Goal: Check status: Check status

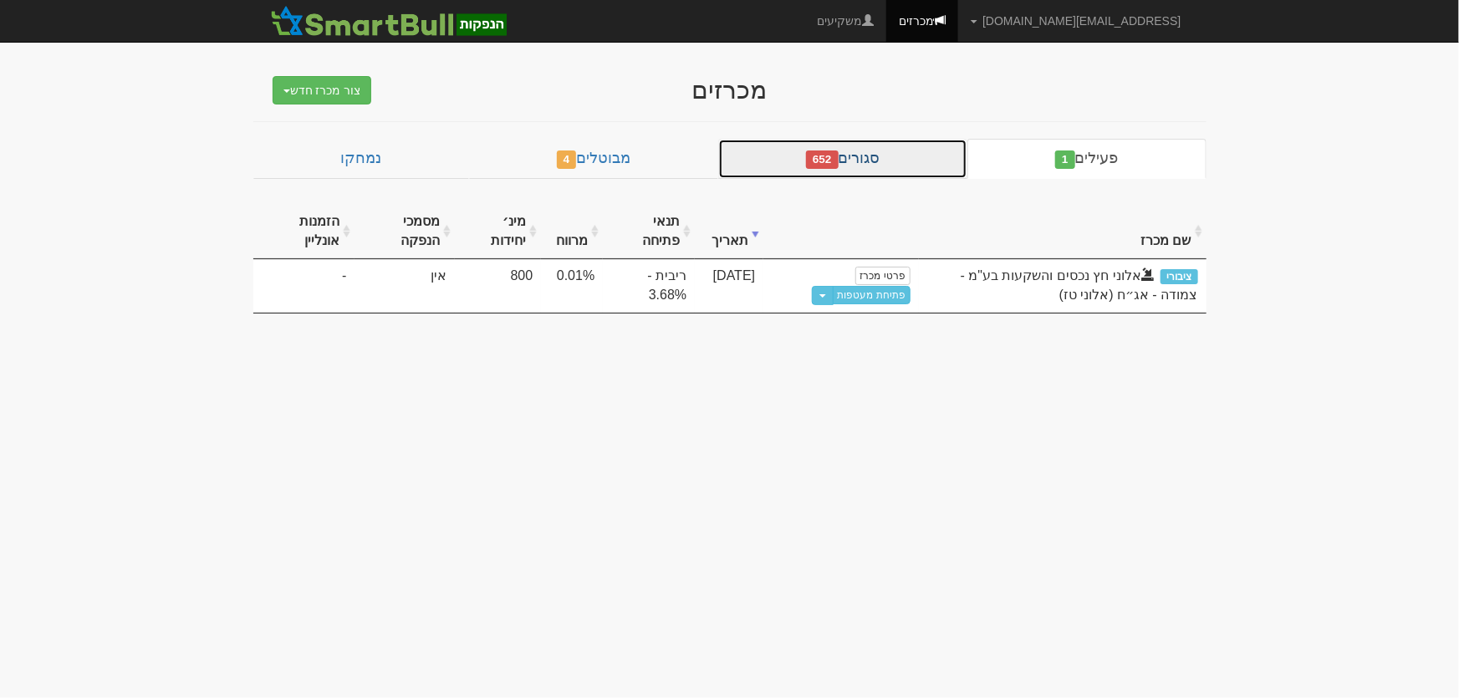
click at [895, 151] on link "סגורים 652" at bounding box center [842, 159] width 249 height 40
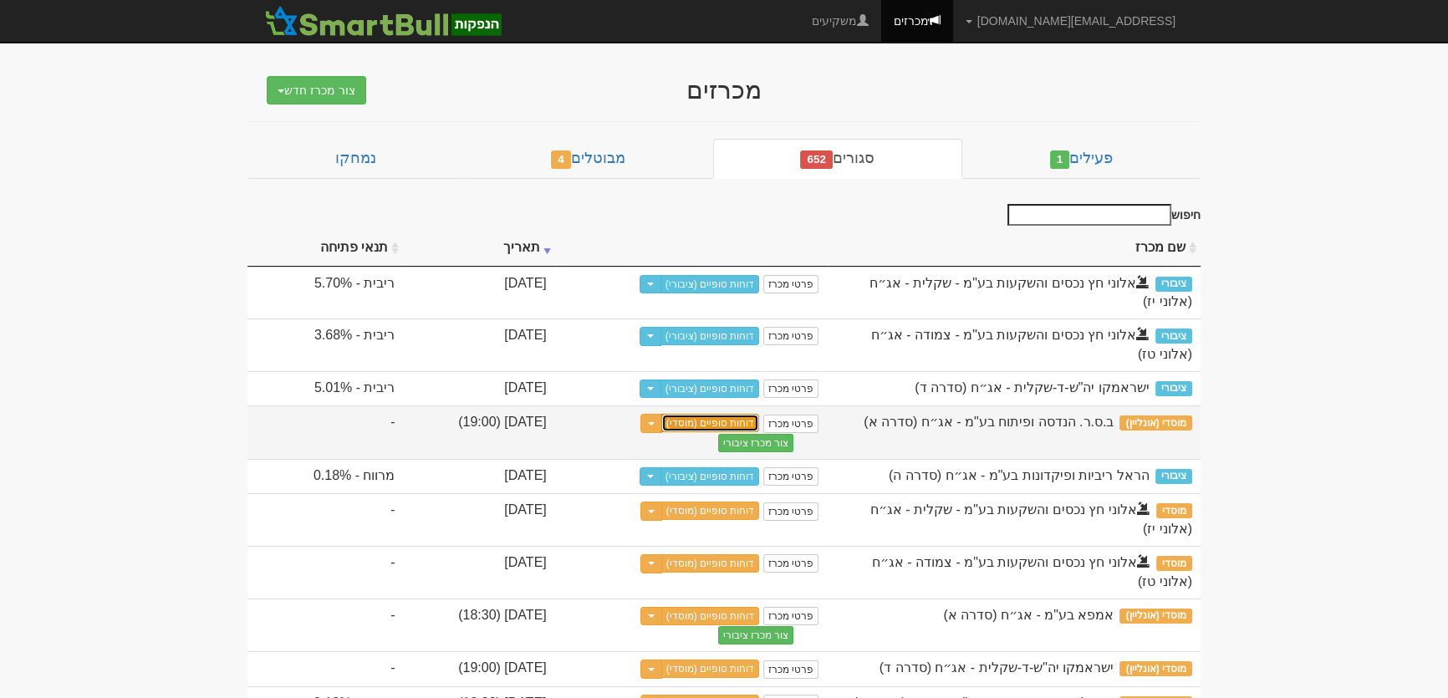
click at [760, 417] on link "דוחות סופיים (מוסדי)" at bounding box center [710, 423] width 99 height 18
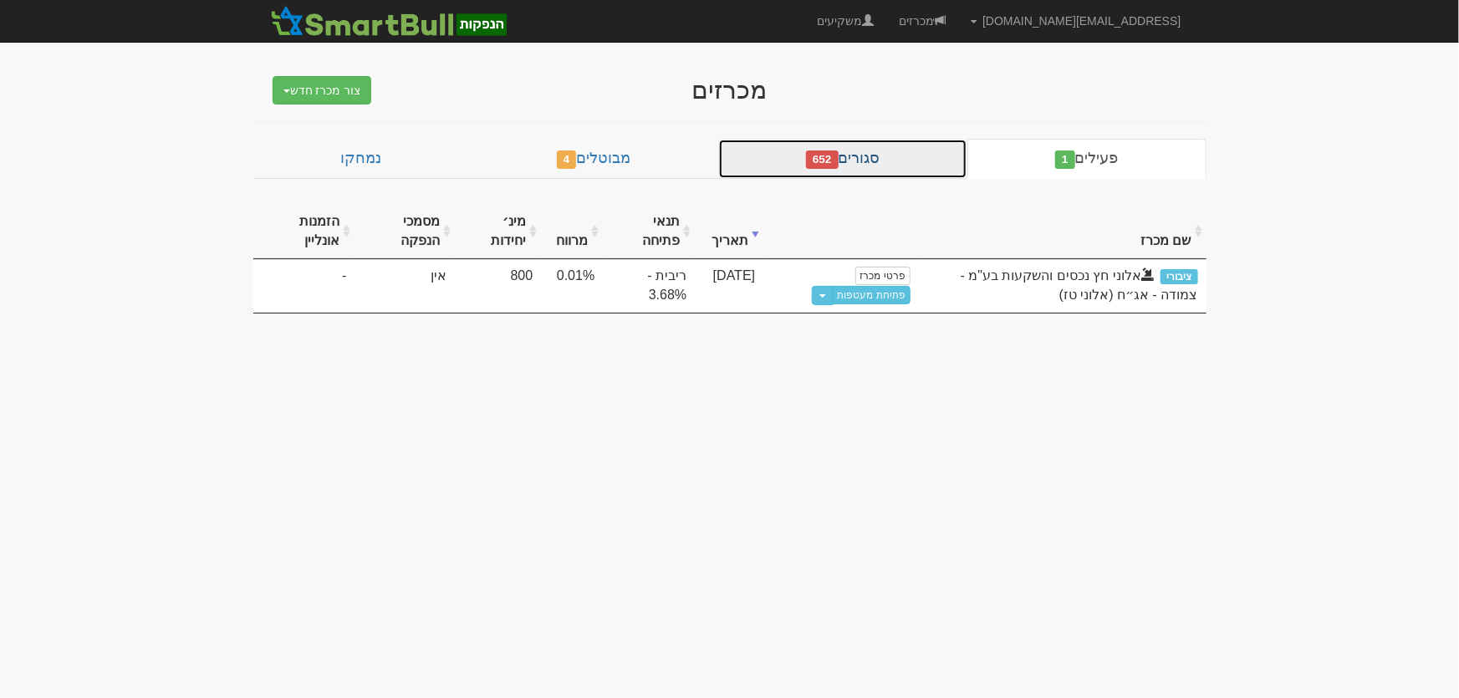
click at [849, 157] on link "סגורים 652" at bounding box center [842, 159] width 249 height 40
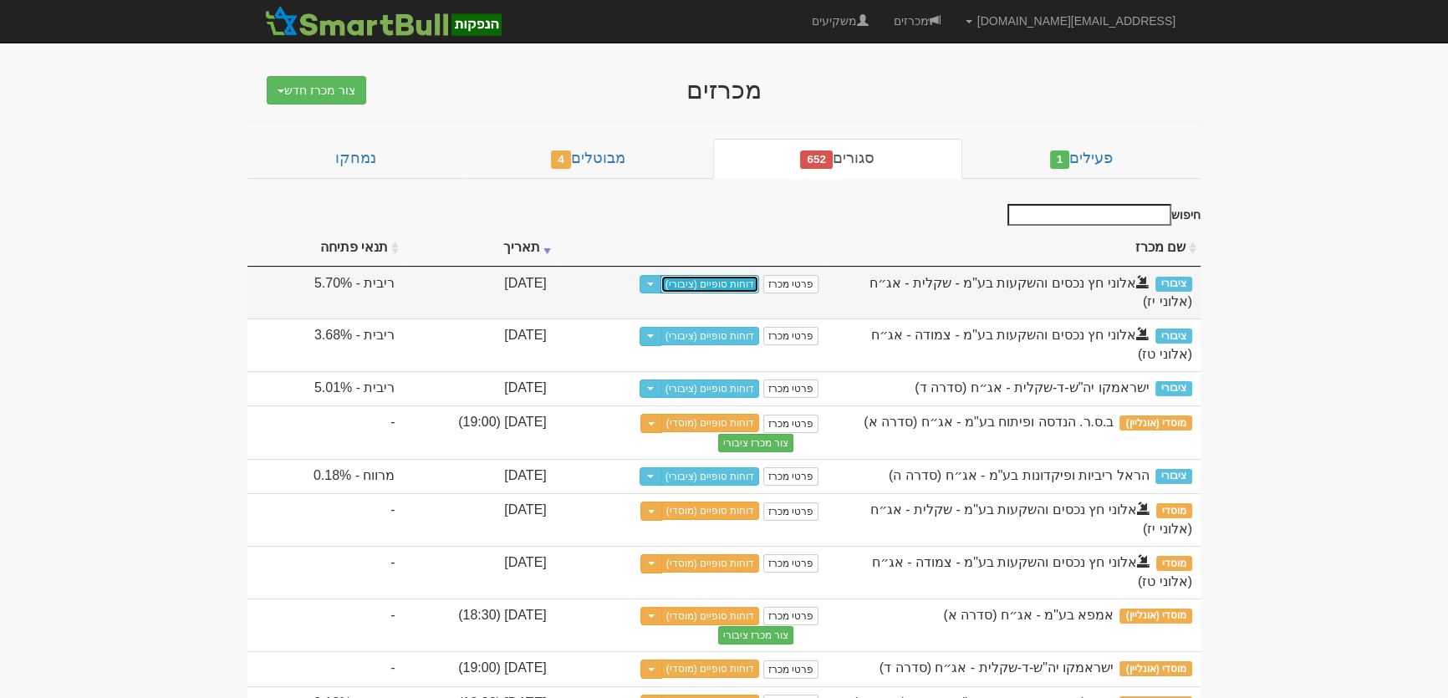
click at [760, 285] on link "דוחות סופיים (ציבורי)" at bounding box center [709, 284] width 99 height 18
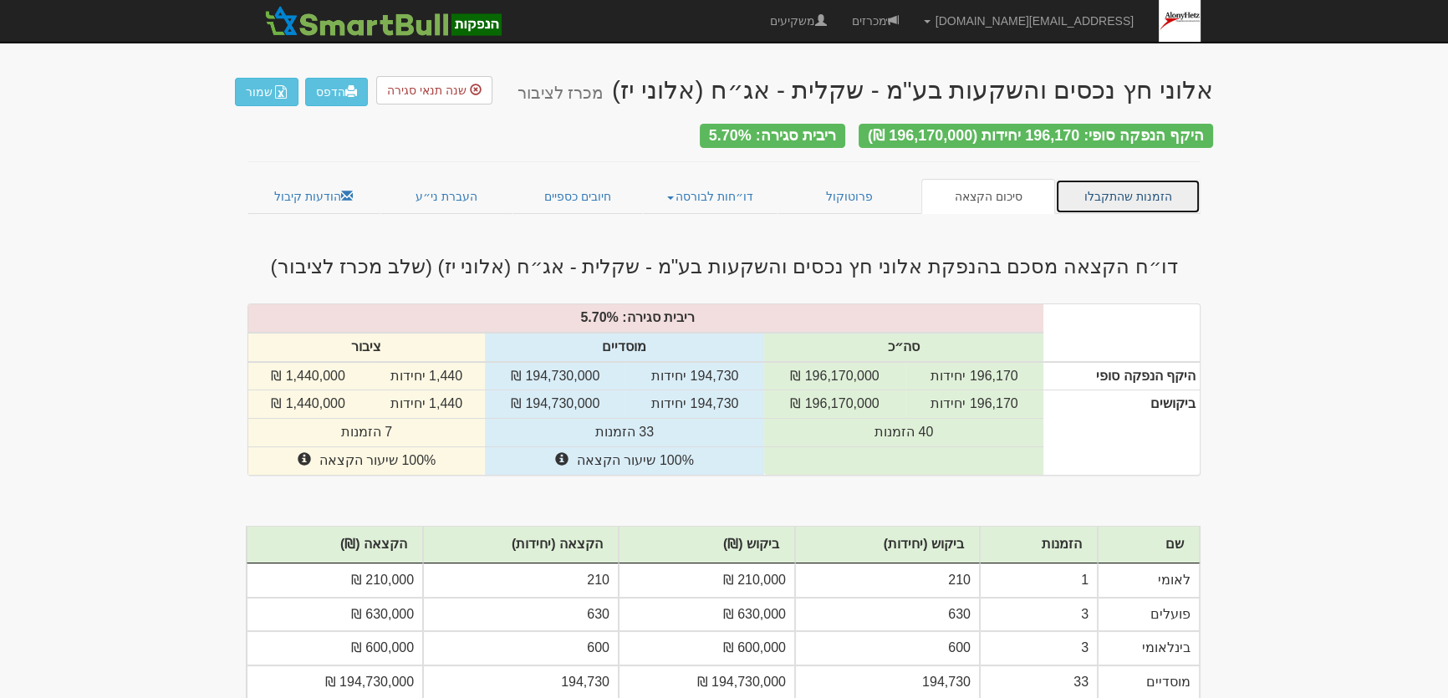
click at [1120, 182] on link "הזמנות שהתקבלו" at bounding box center [1127, 196] width 145 height 35
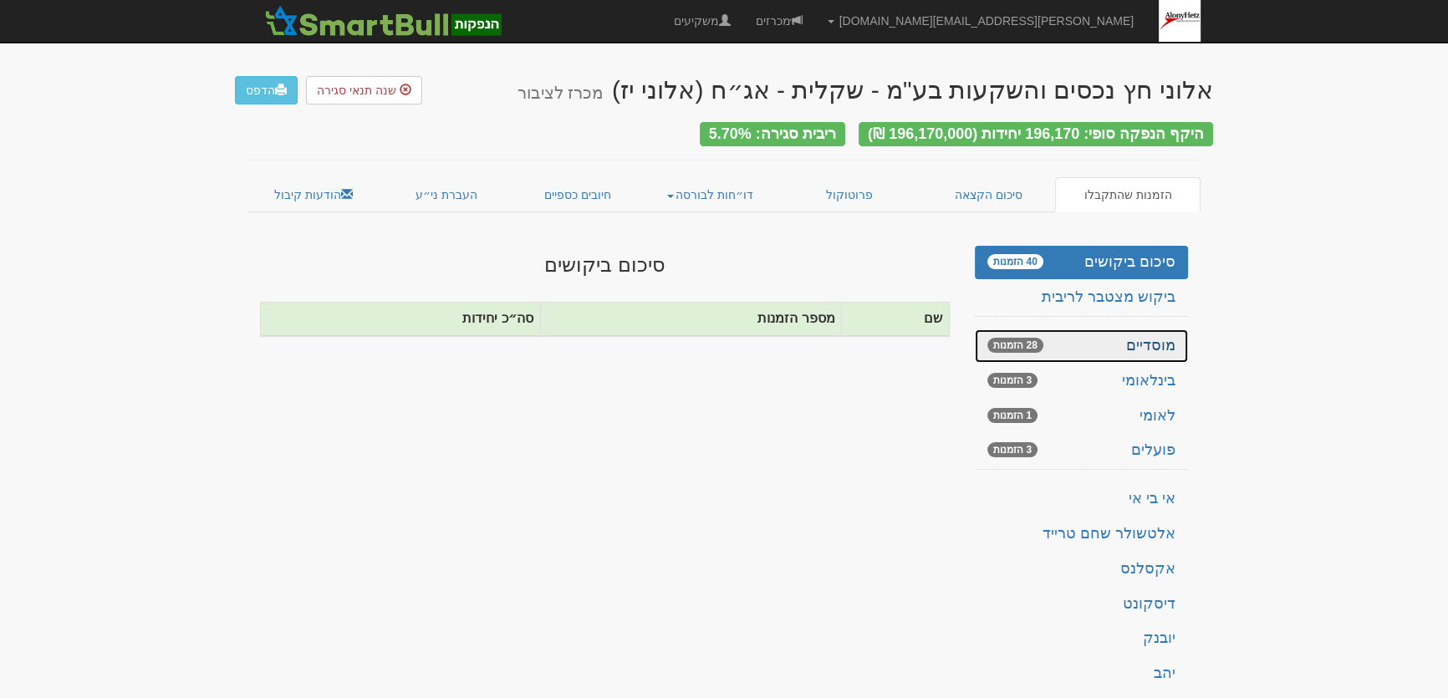
click at [1141, 330] on link "מוסדיים 28 הזמנות" at bounding box center [1081, 345] width 213 height 33
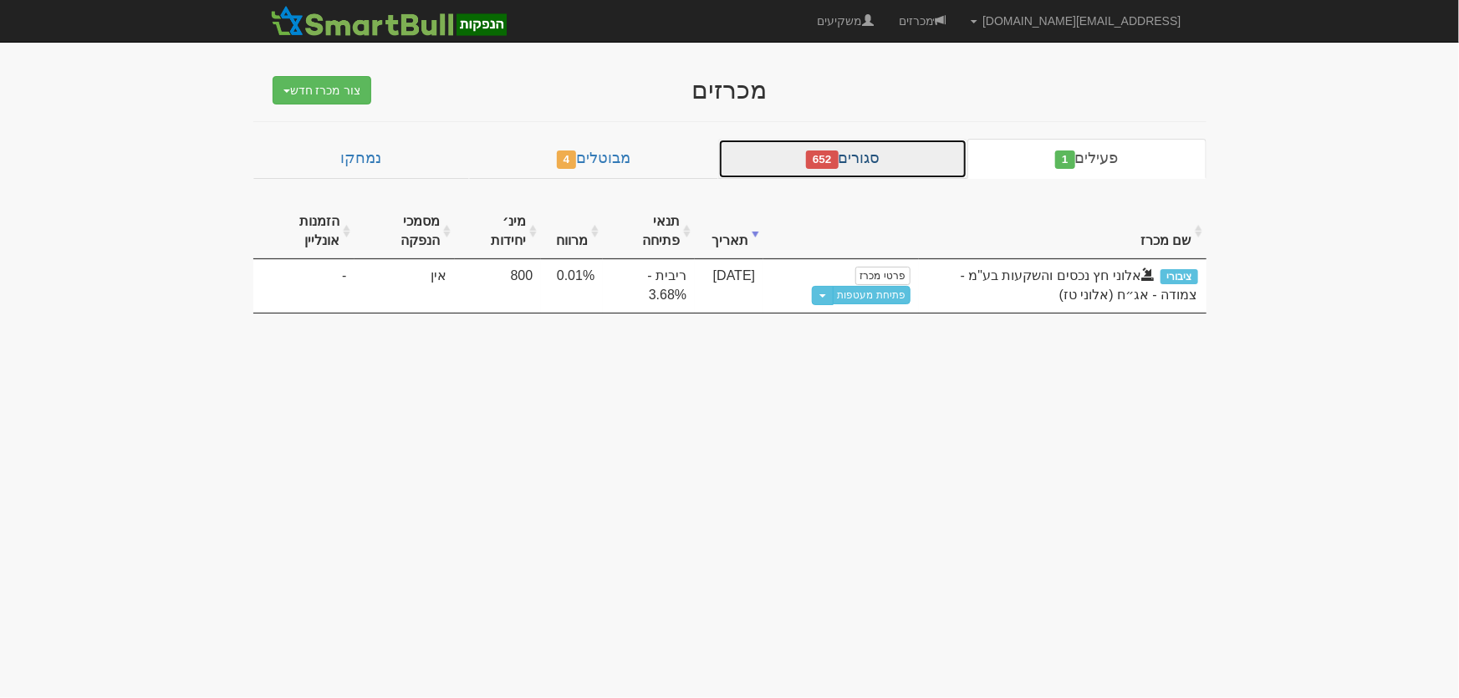
click at [872, 166] on link "סגורים 652" at bounding box center [842, 159] width 249 height 40
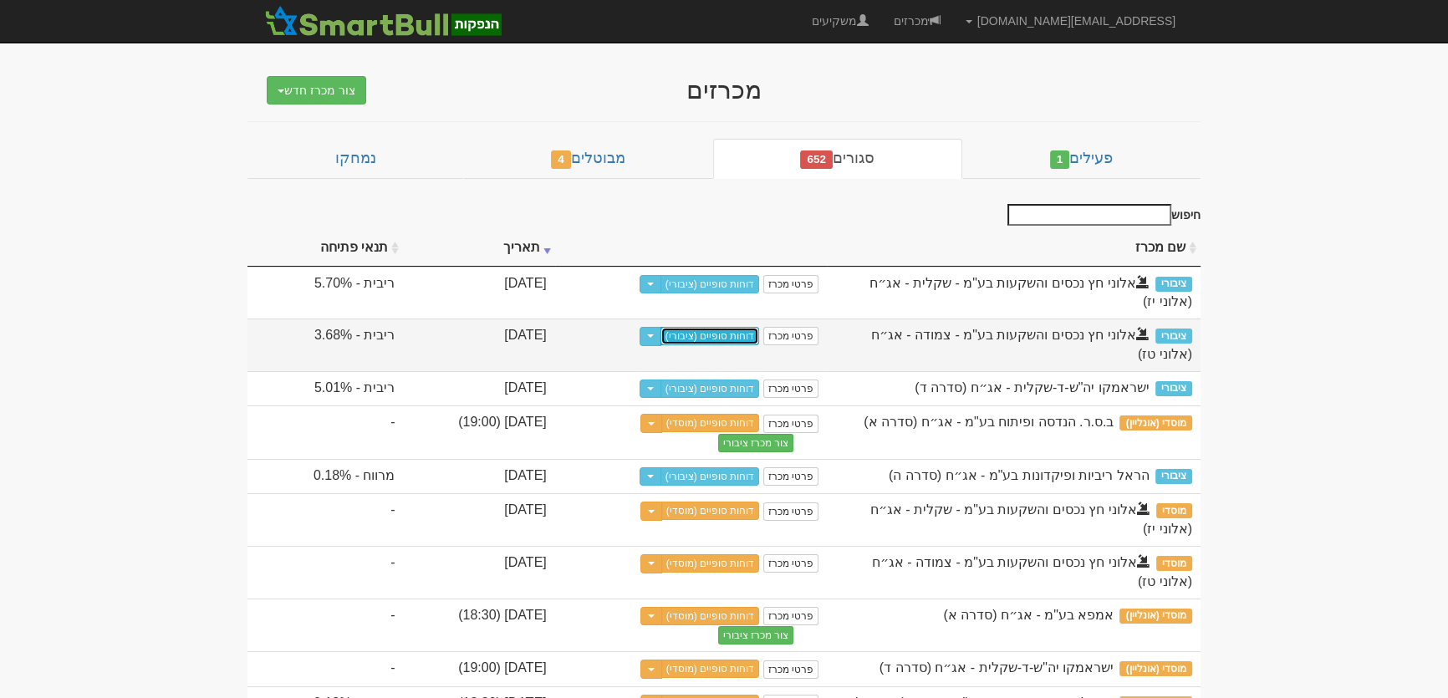
click at [760, 339] on link "דוחות סופיים (ציבורי)" at bounding box center [709, 336] width 99 height 18
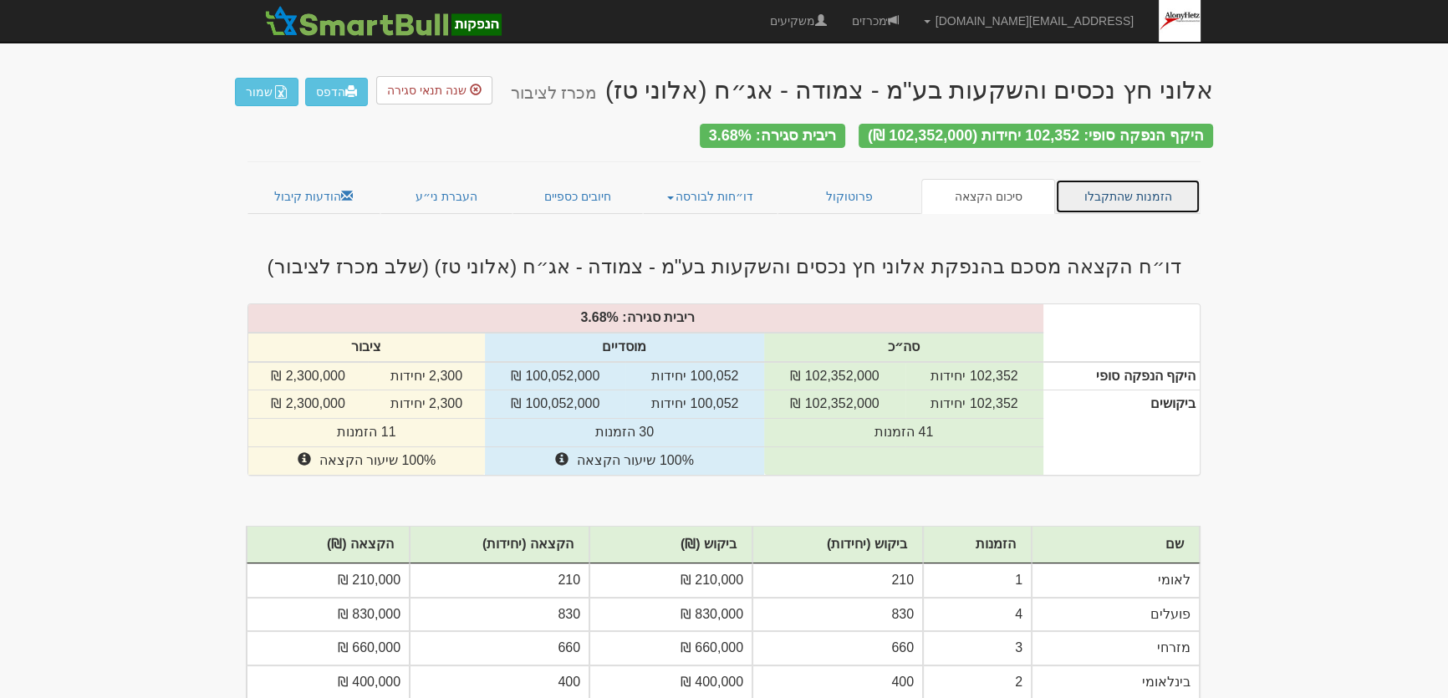
click at [1154, 193] on link "הזמנות שהתקבלו" at bounding box center [1127, 196] width 145 height 35
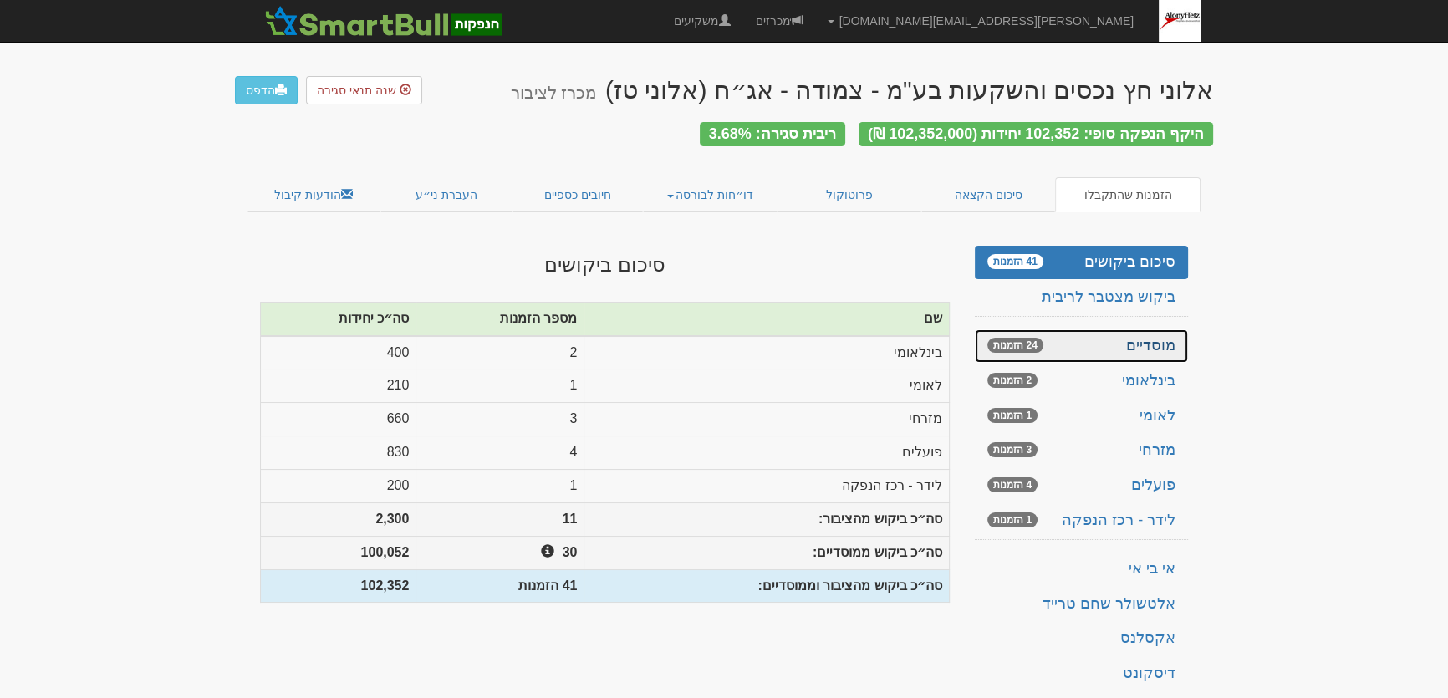
click at [1163, 334] on link "מוסדיים 24 הזמנות" at bounding box center [1081, 345] width 213 height 33
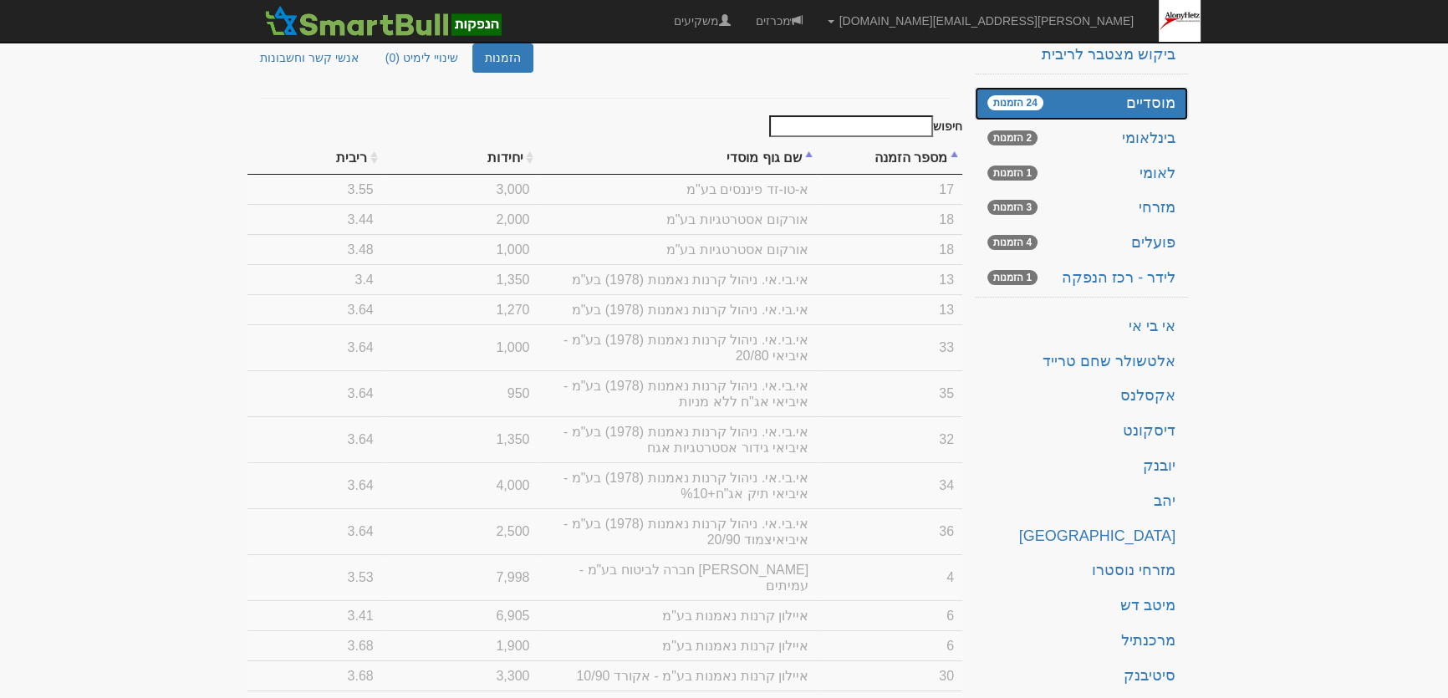
scroll to position [240, 0]
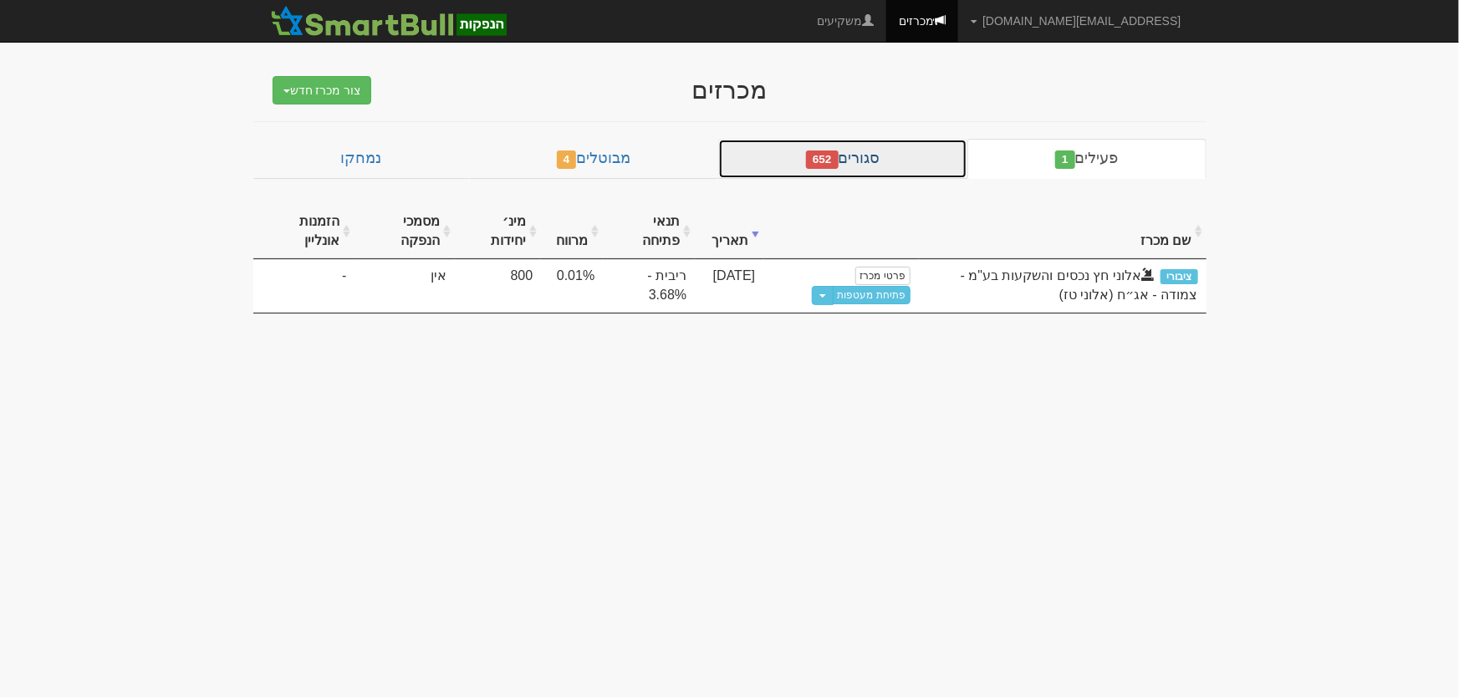
click at [884, 154] on link "סגורים 652" at bounding box center [842, 159] width 249 height 40
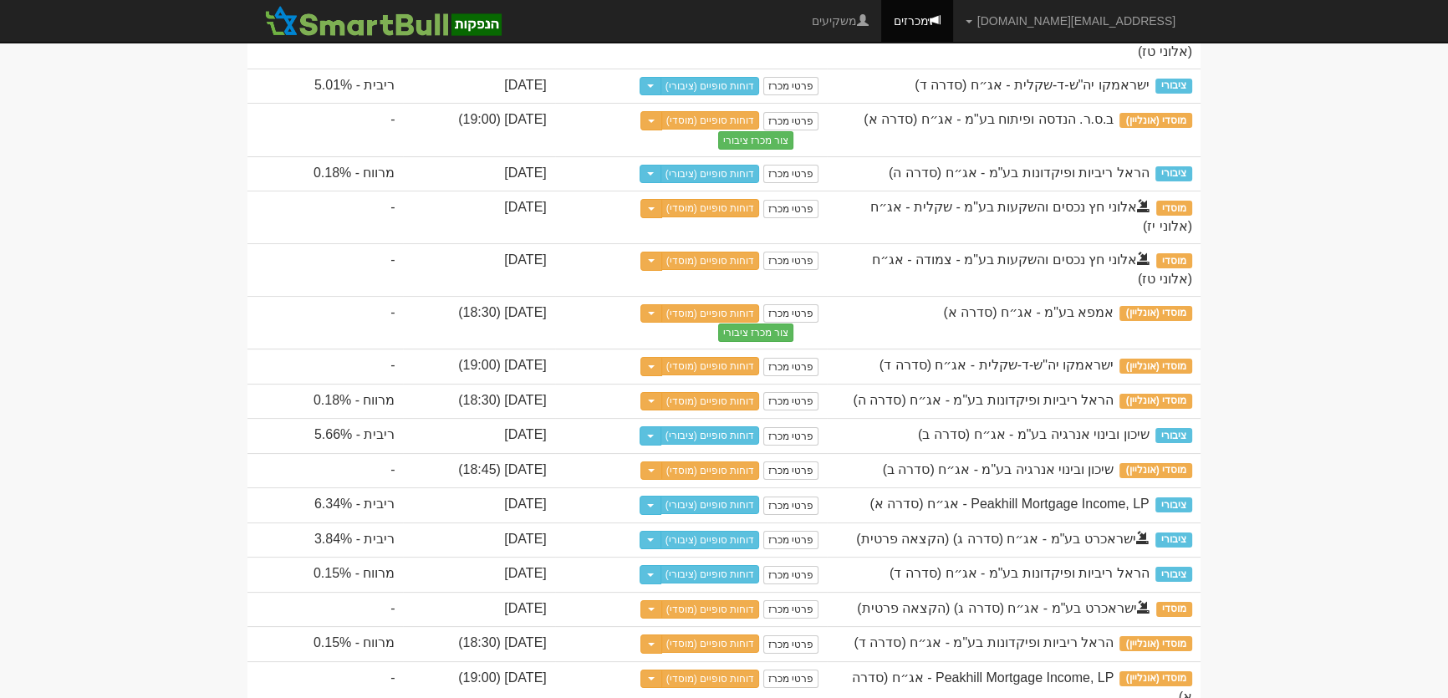
scroll to position [303, 0]
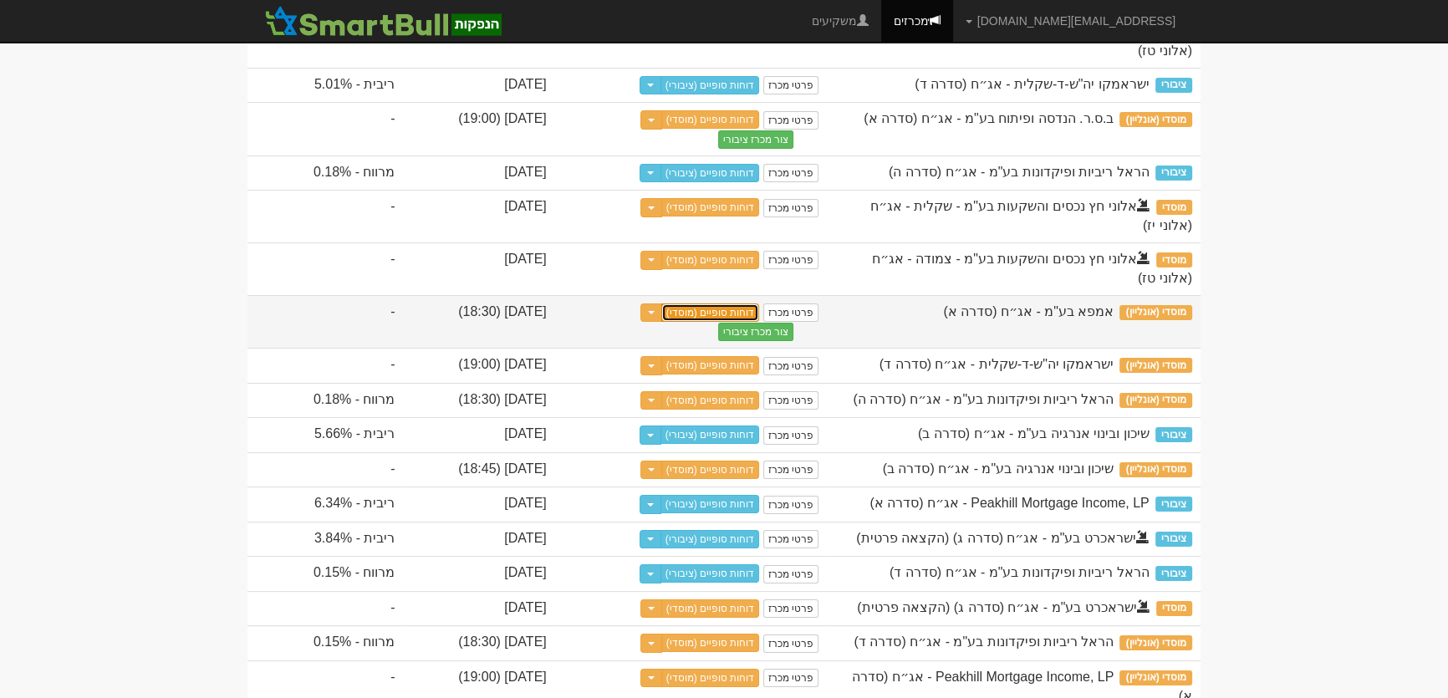
click at [760, 322] on link "דוחות סופיים (מוסדי)" at bounding box center [710, 312] width 99 height 18
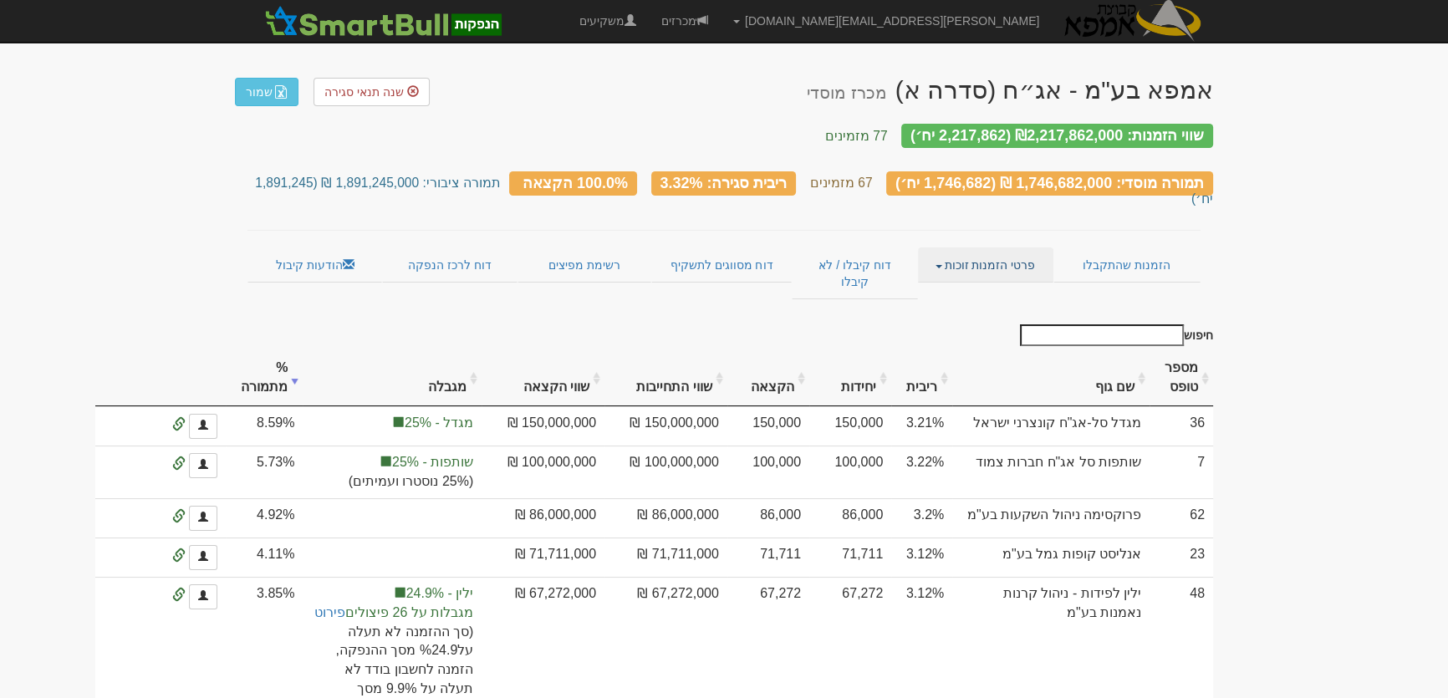
click at [1002, 247] on link "פרטי הזמנות זוכות" at bounding box center [985, 264] width 135 height 35
click at [831, 247] on link "דוח קיבלו / לא קיבלו" at bounding box center [855, 273] width 126 height 52
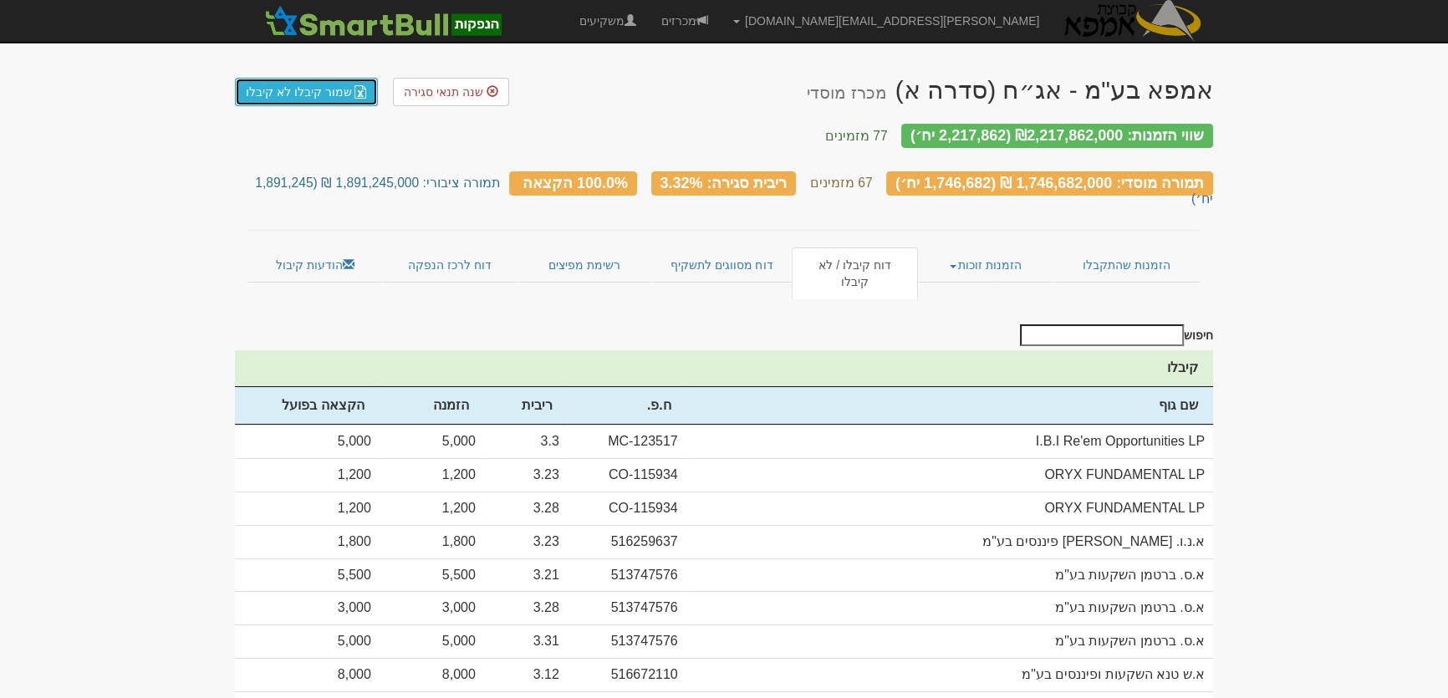
click at [264, 95] on link "שמור קיבלו לא קיבלו" at bounding box center [306, 92] width 143 height 28
click at [721, 18] on link "מכרזים" at bounding box center [685, 21] width 72 height 42
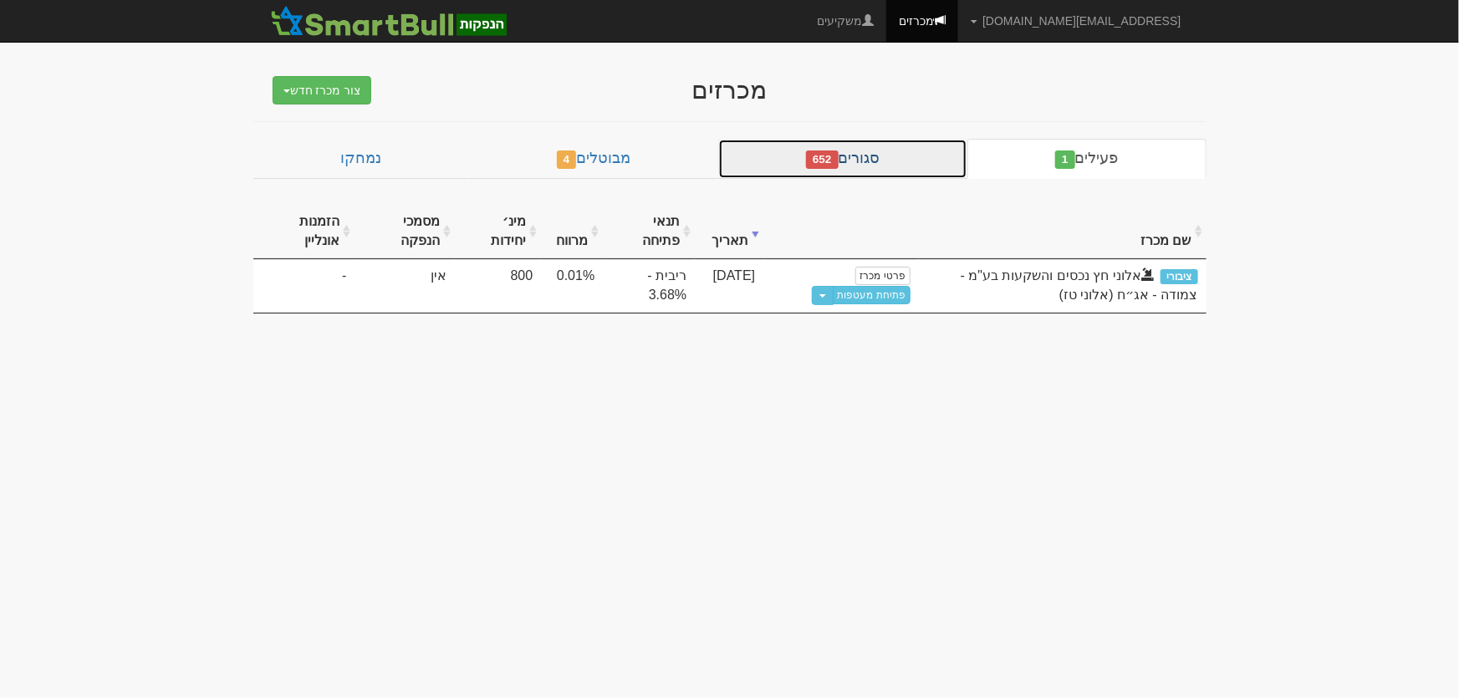
click at [845, 157] on link "סגורים 652" at bounding box center [842, 159] width 249 height 40
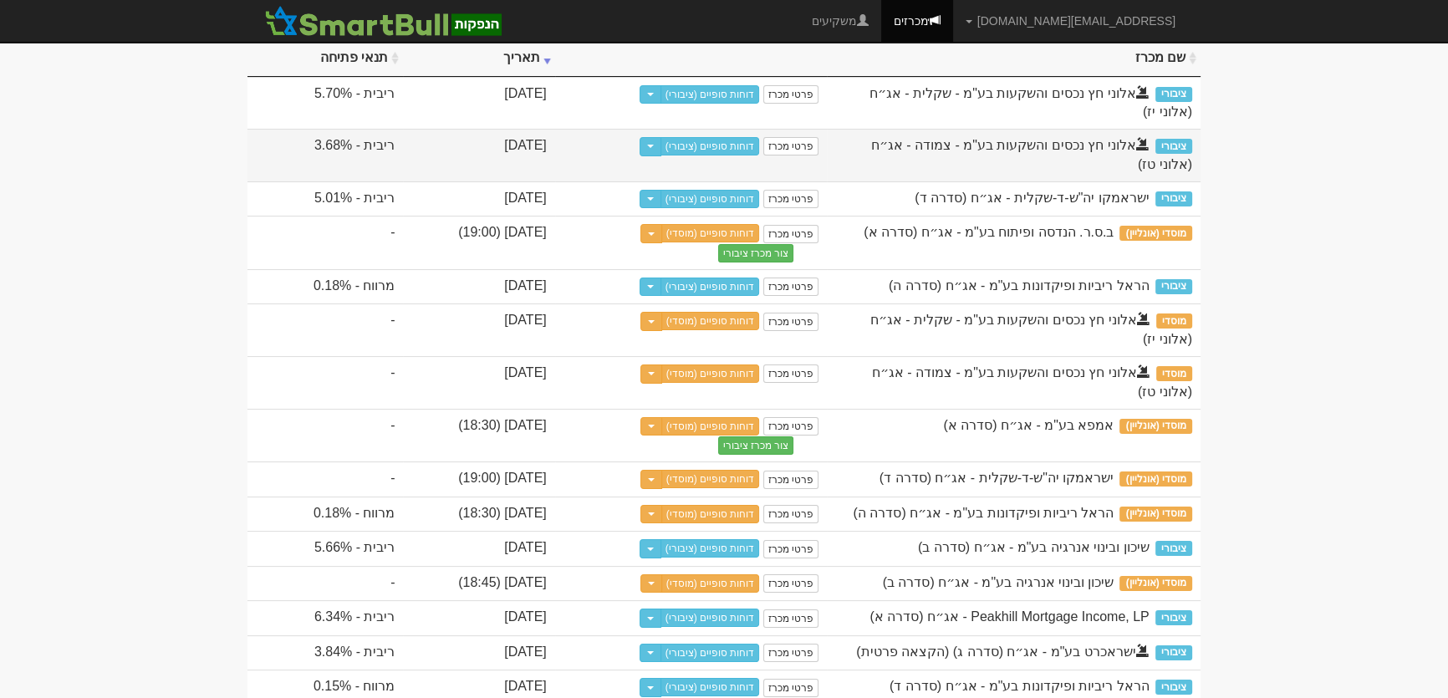
scroll to position [227, 0]
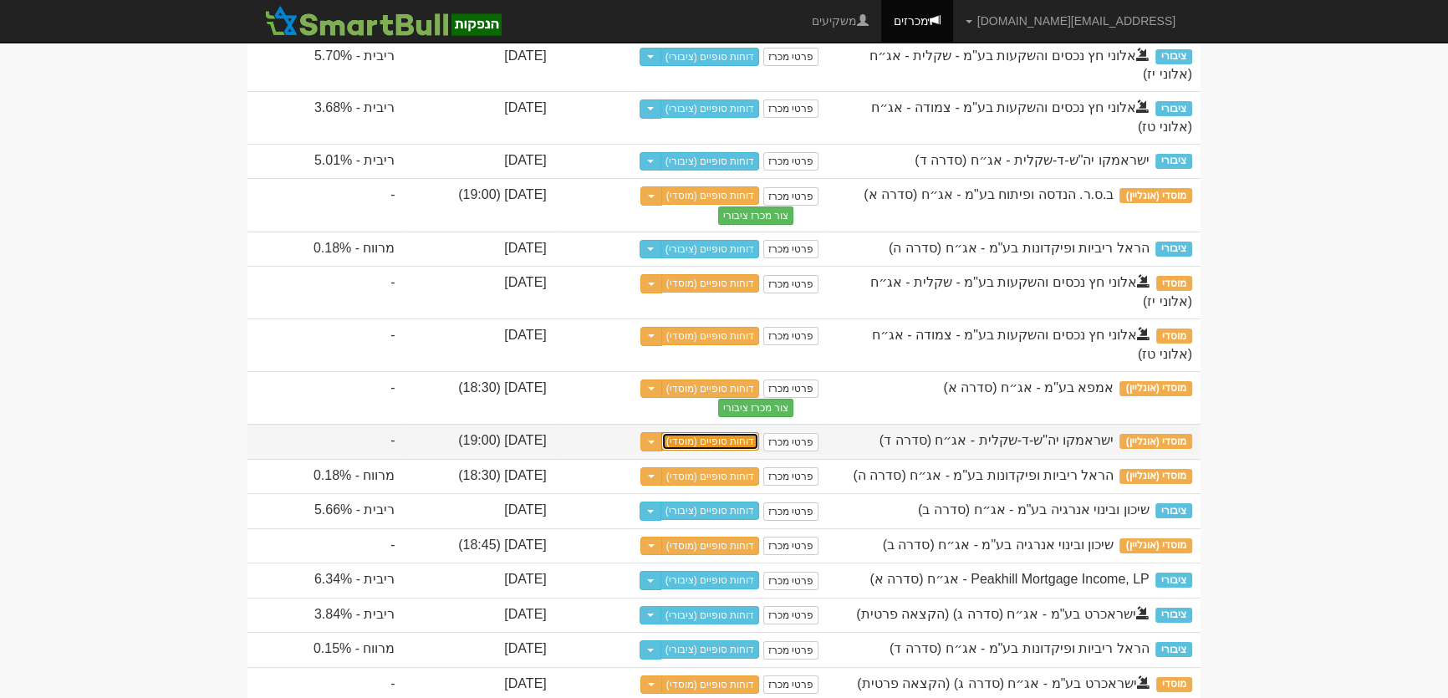
click at [760, 441] on link "דוחות סופיים (מוסדי)" at bounding box center [710, 441] width 99 height 18
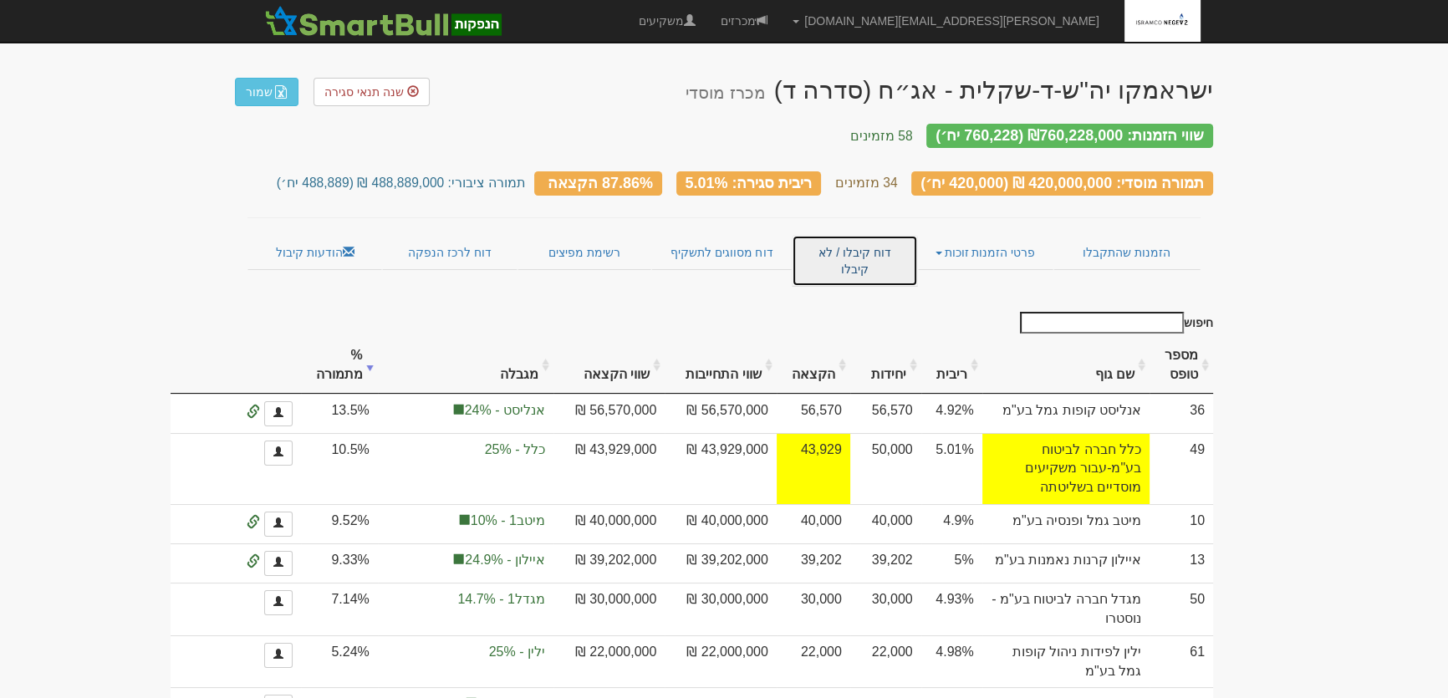
click at [859, 242] on link "דוח קיבלו / לא קיבלו" at bounding box center [855, 261] width 126 height 52
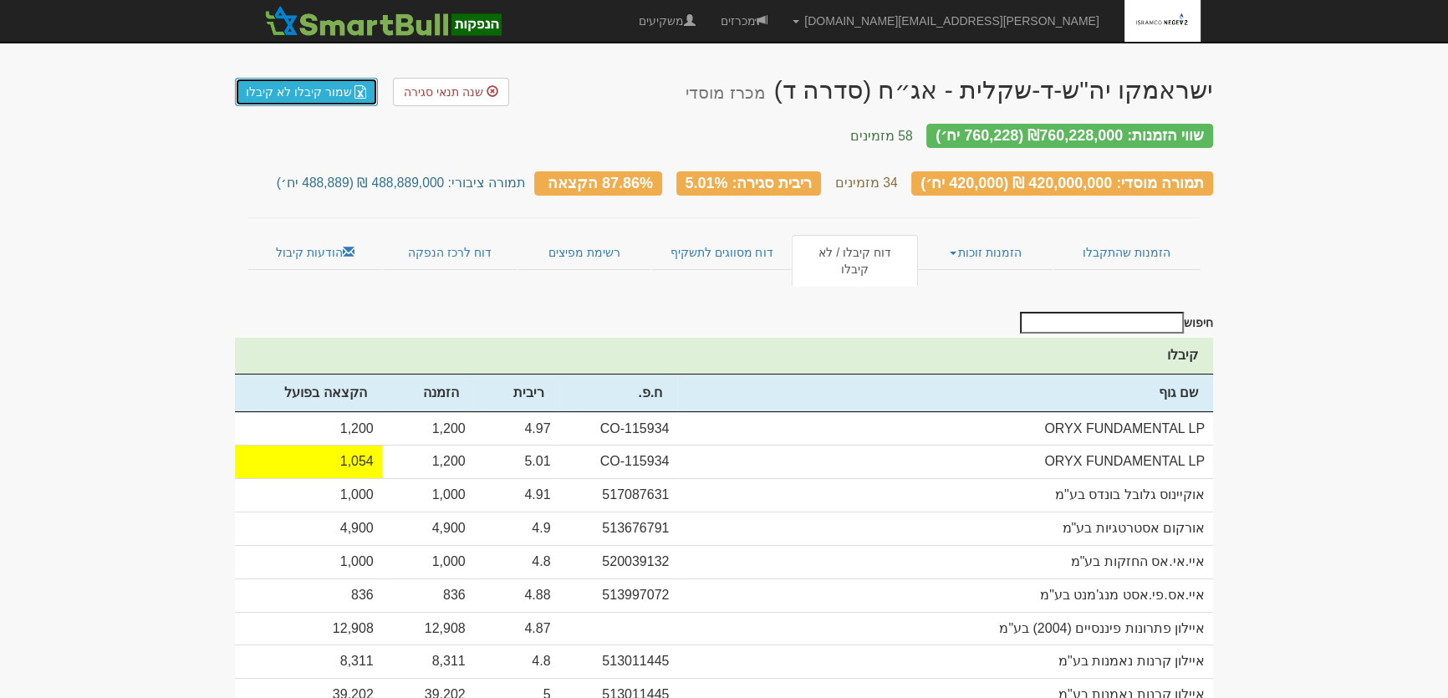
click at [286, 87] on link "שמור קיבלו לא קיבלו" at bounding box center [306, 92] width 143 height 28
